Goal: Task Accomplishment & Management: Manage account settings

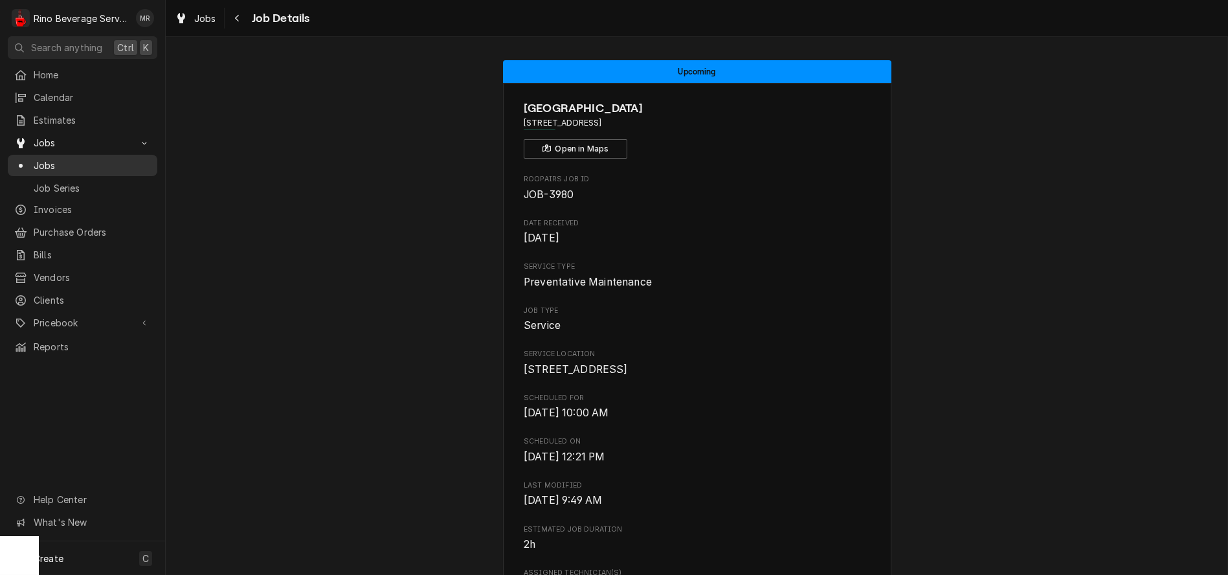
drag, startPoint x: 0, startPoint y: 0, endPoint x: 72, endPoint y: 156, distance: 171.7
click at [72, 159] on span "Jobs" at bounding box center [92, 166] width 117 height 14
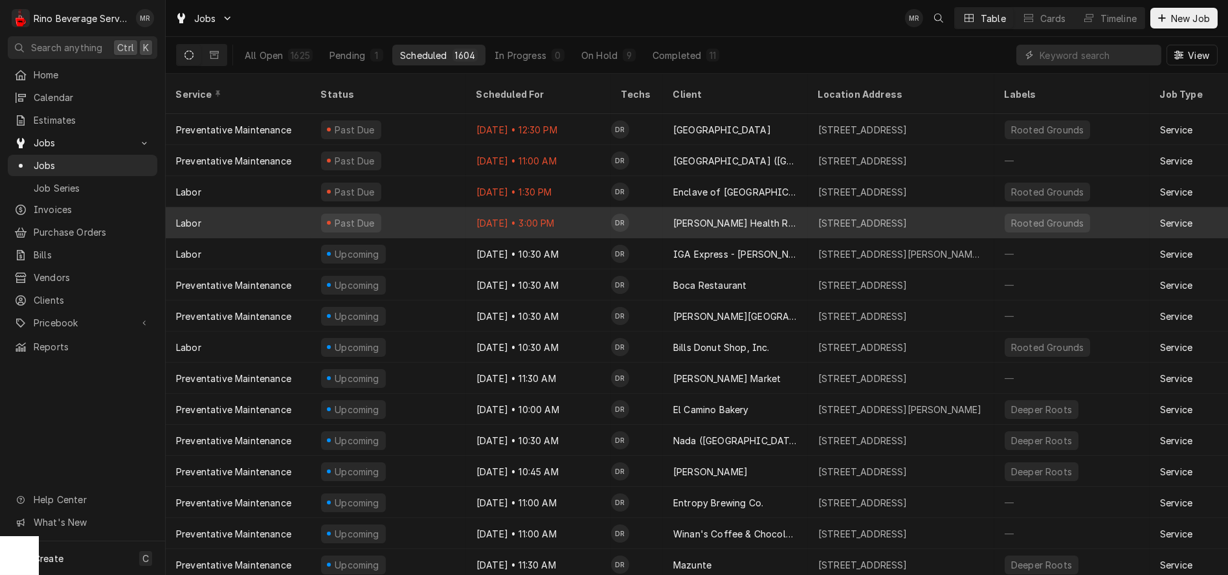
click at [654, 207] on td "DR" at bounding box center [637, 222] width 52 height 31
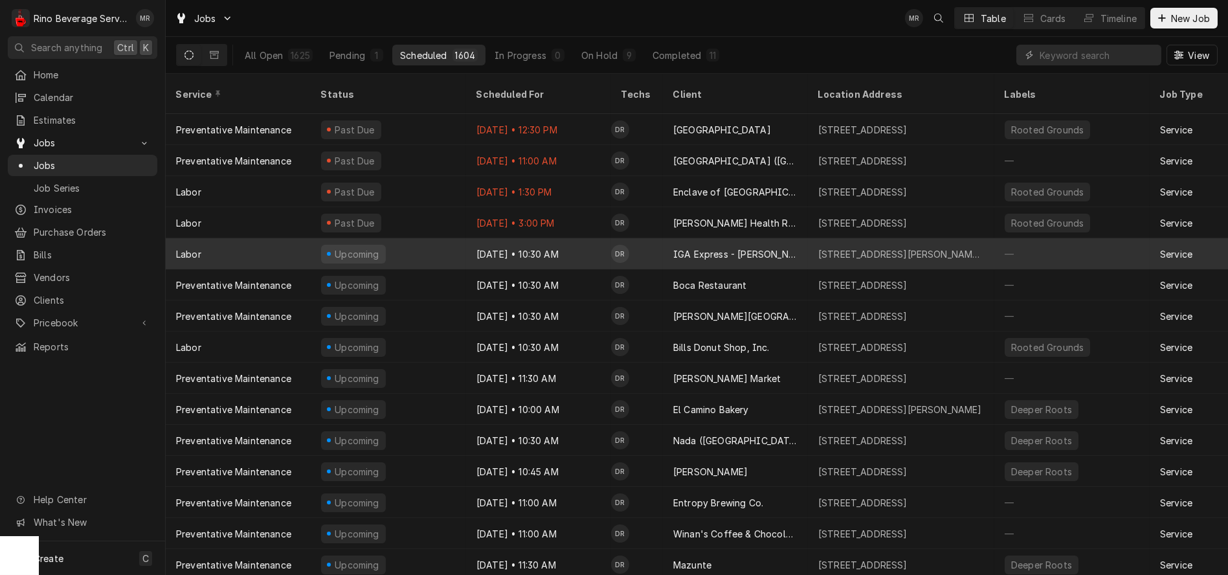
click at [642, 238] on td "DR" at bounding box center [637, 253] width 52 height 31
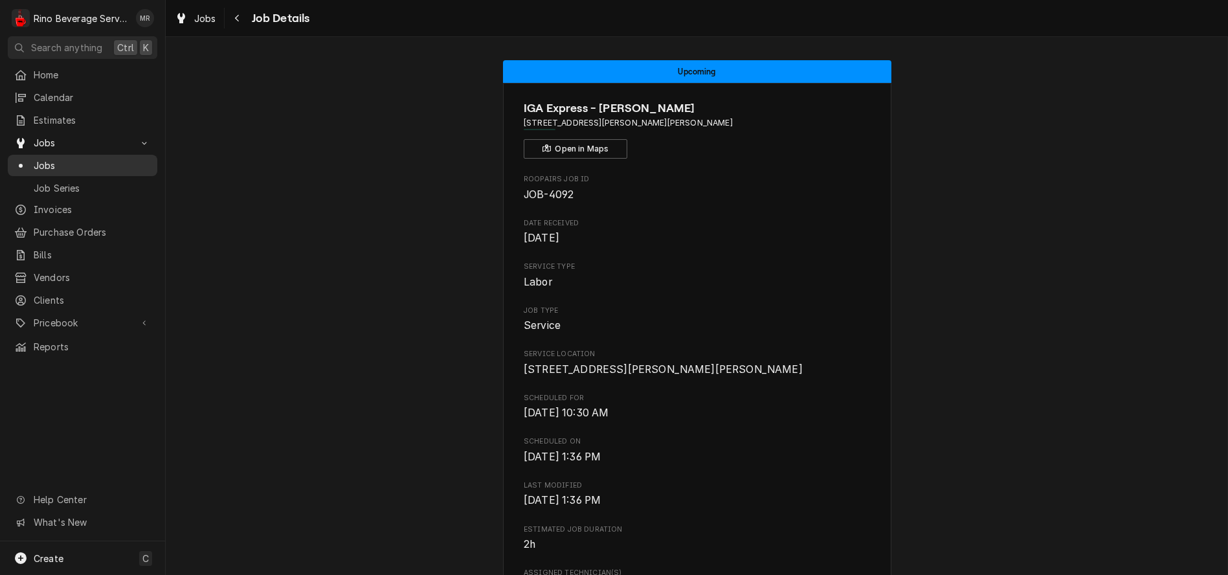
click at [66, 163] on span "Jobs" at bounding box center [92, 166] width 117 height 14
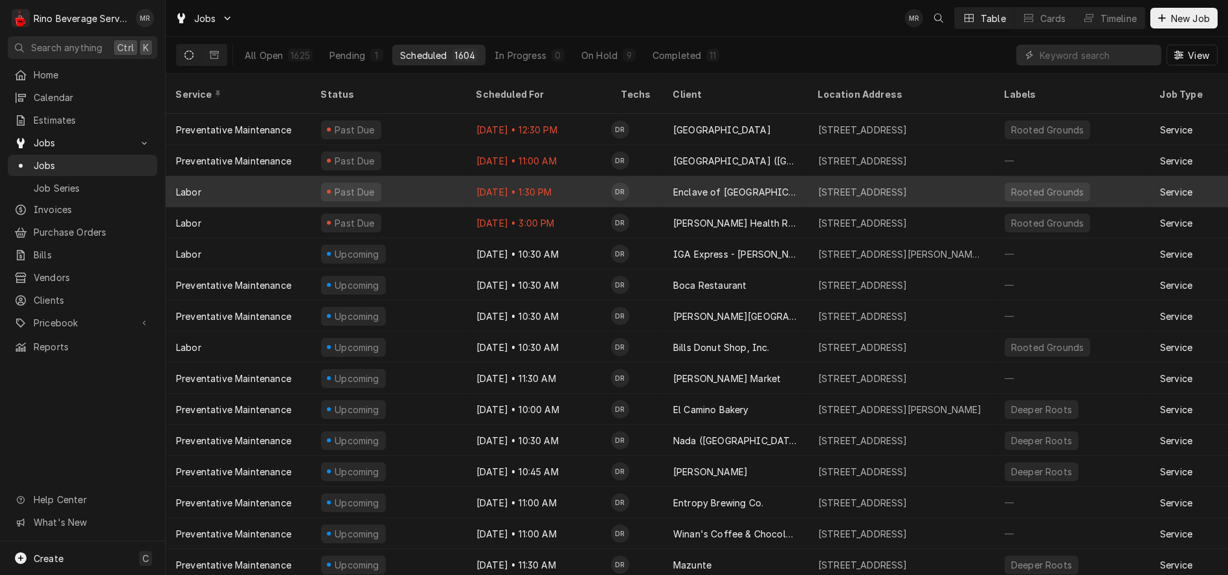
click at [594, 176] on div "Oct 2 • 1:30 PM" at bounding box center [538, 191] width 145 height 31
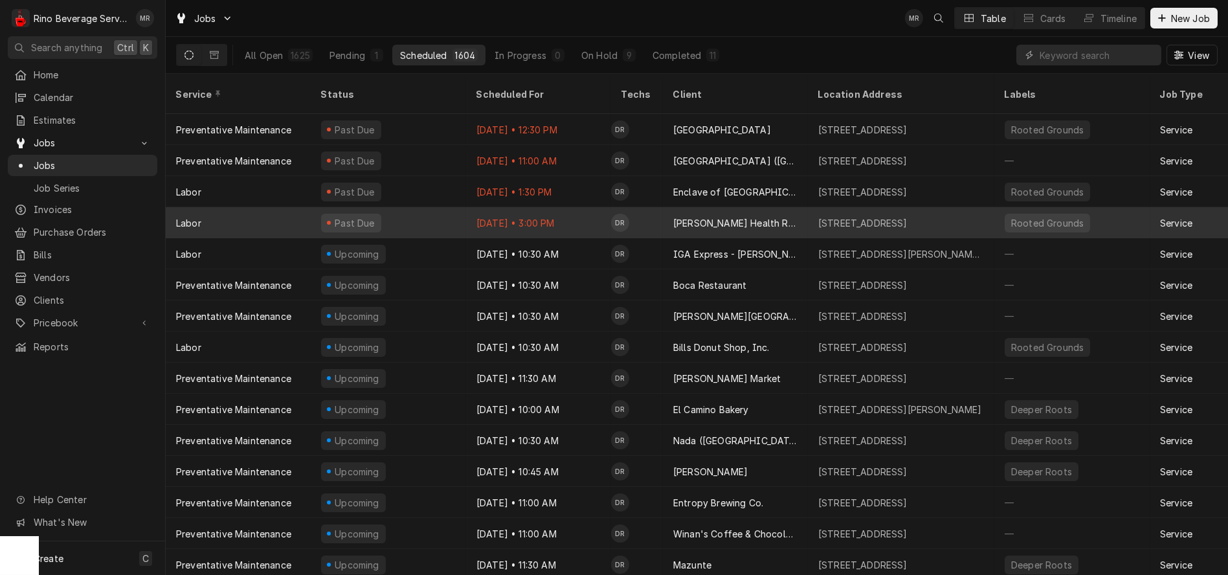
click at [638, 207] on td "DR" at bounding box center [637, 222] width 52 height 31
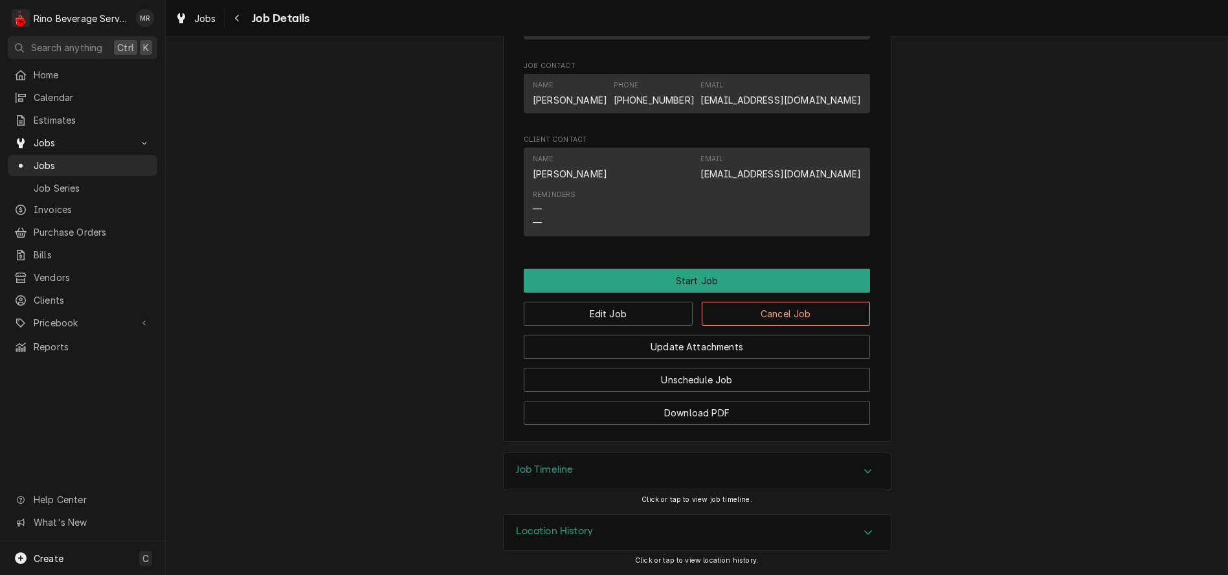
scroll to position [943, 0]
click at [580, 312] on button "Edit Job" at bounding box center [608, 314] width 169 height 24
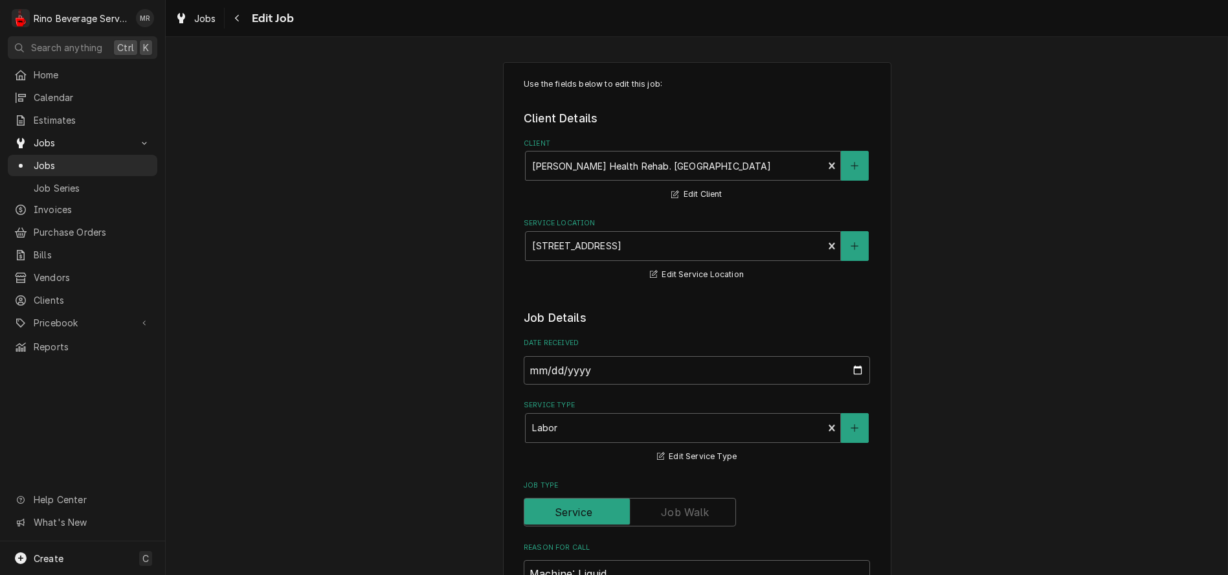
type textarea "x"
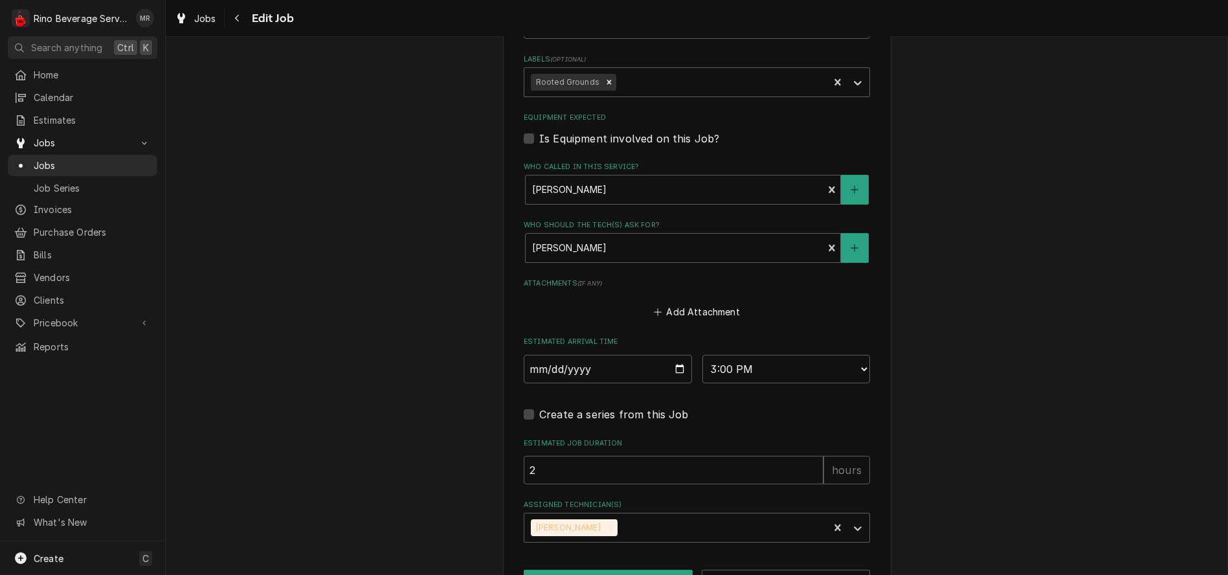
scroll to position [788, 0]
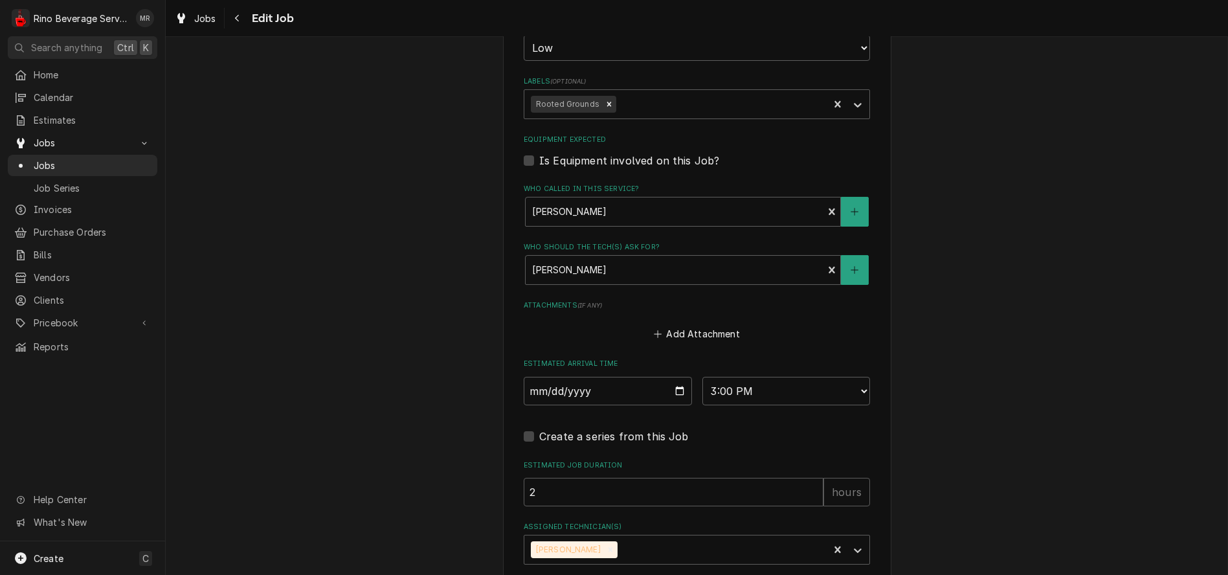
click at [539, 160] on label "Is Equipment involved on this Job?" at bounding box center [629, 161] width 180 height 16
click at [539, 160] on input "Equipment Expected" at bounding box center [712, 167] width 346 height 28
checkbox input "true"
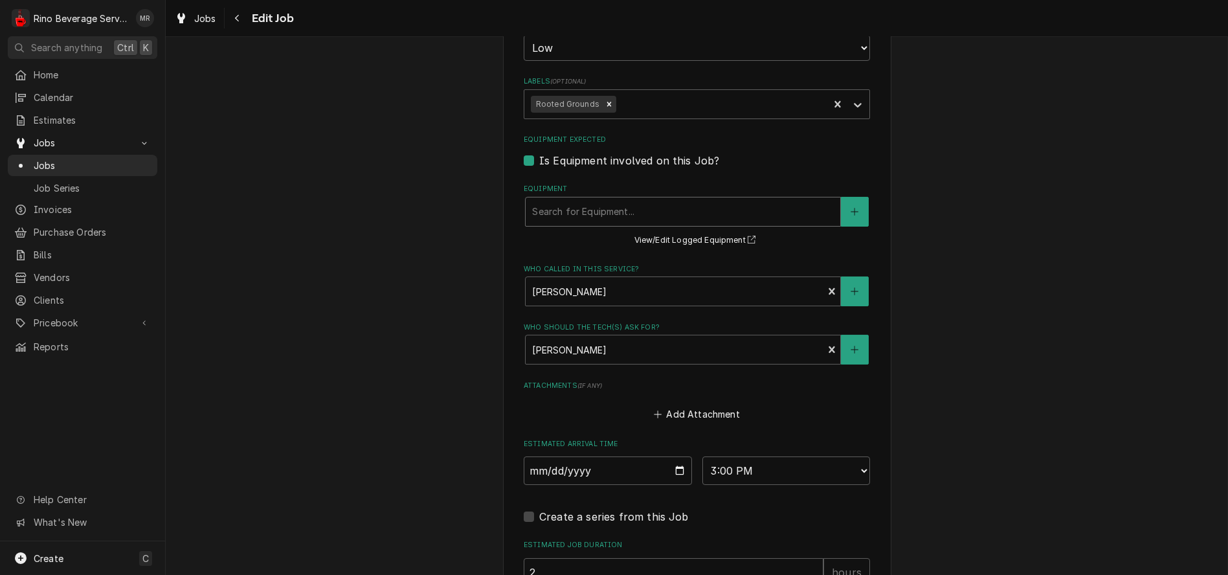
type textarea "x"
click at [550, 211] on div "Equipment" at bounding box center [683, 211] width 302 height 23
click at [539, 163] on label "Is Equipment involved on this Job?" at bounding box center [629, 161] width 180 height 16
click at [539, 163] on input "Equipment Expected" at bounding box center [712, 167] width 346 height 28
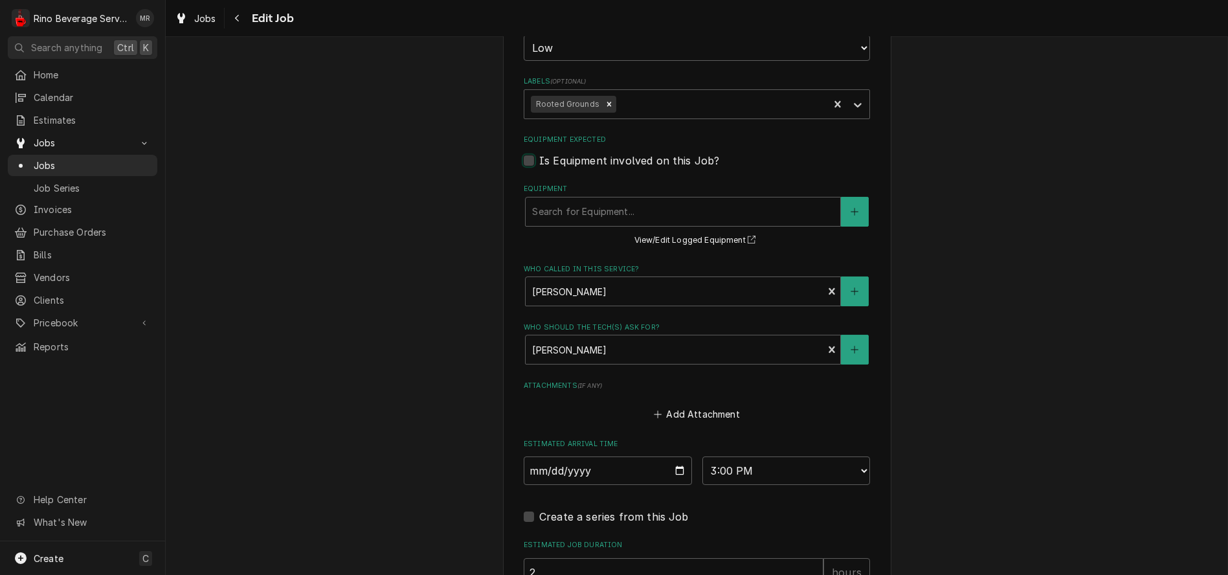
checkbox input "false"
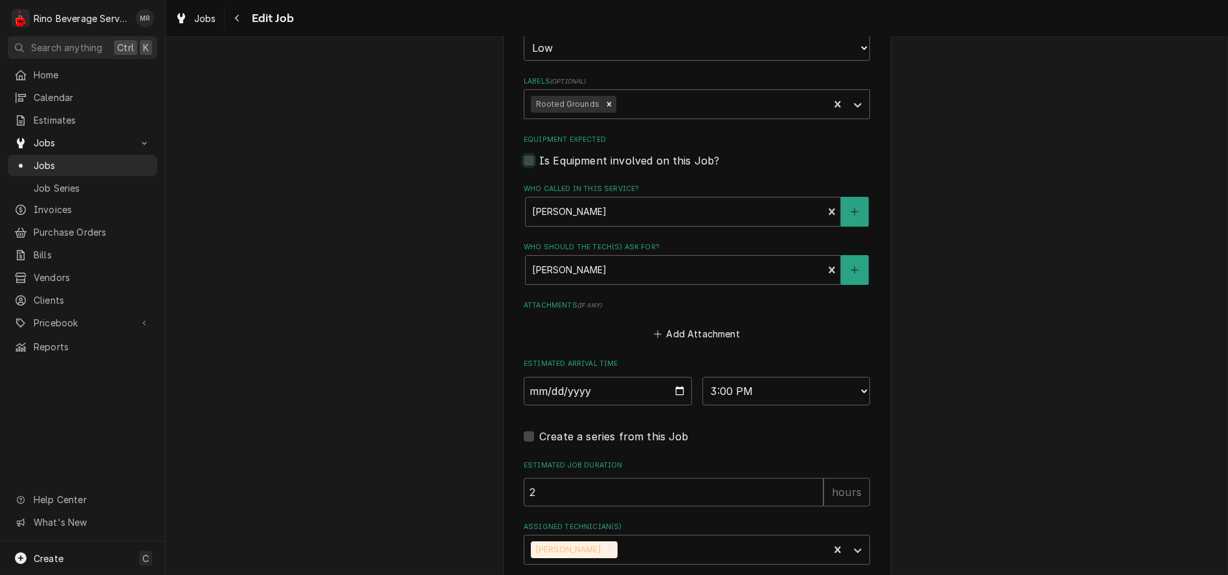
type textarea "x"
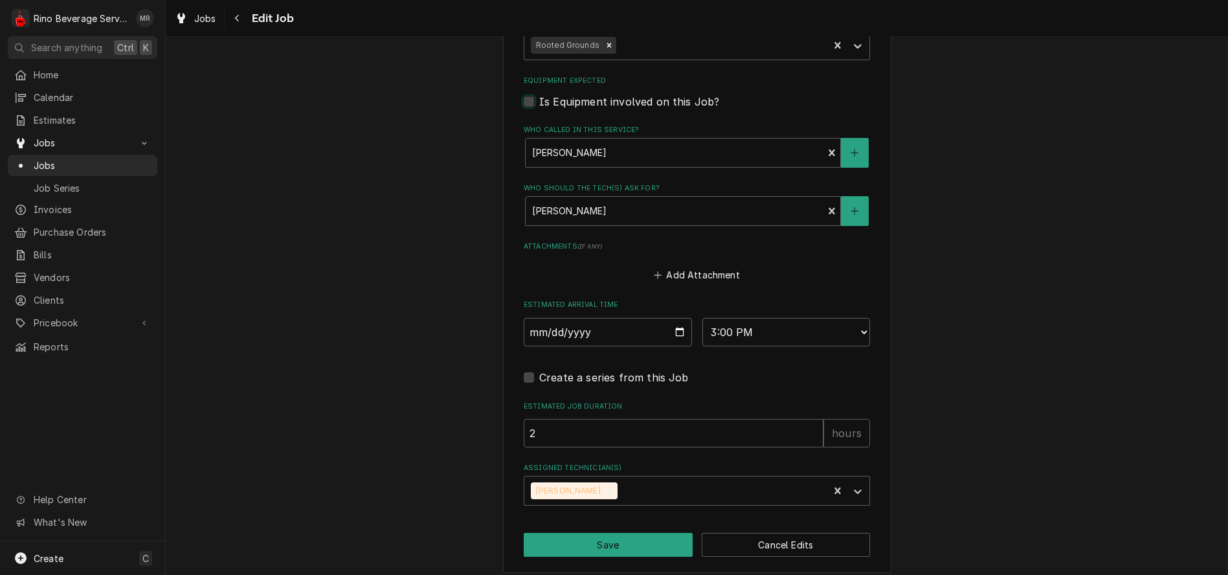
scroll to position [860, 0]
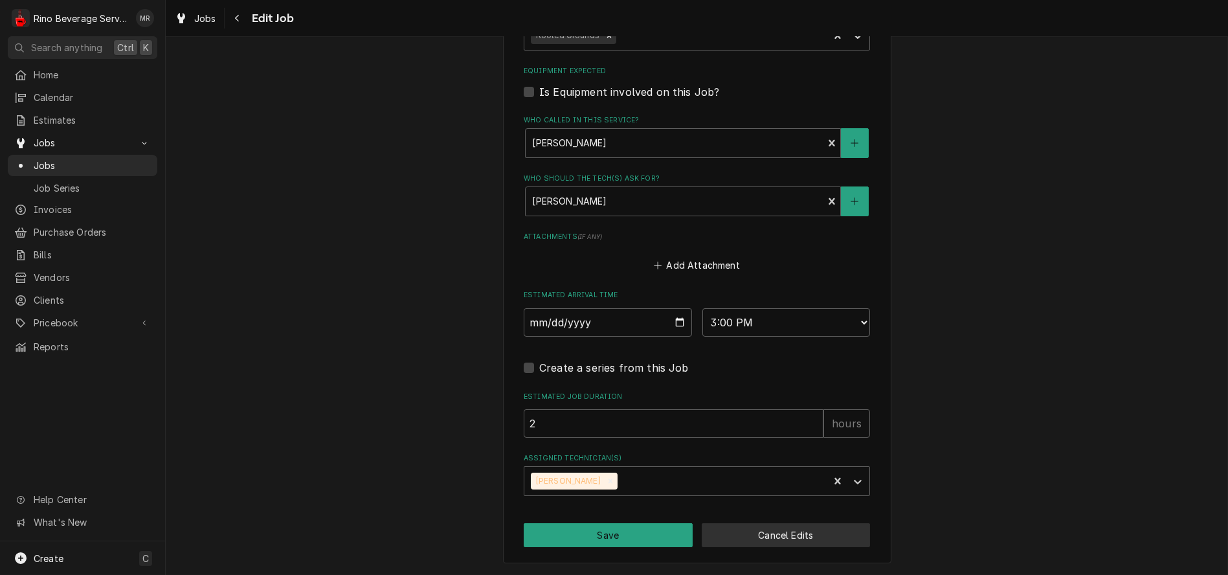
click at [737, 539] on button "Cancel Edits" at bounding box center [786, 535] width 169 height 24
